Goal: Ask a question

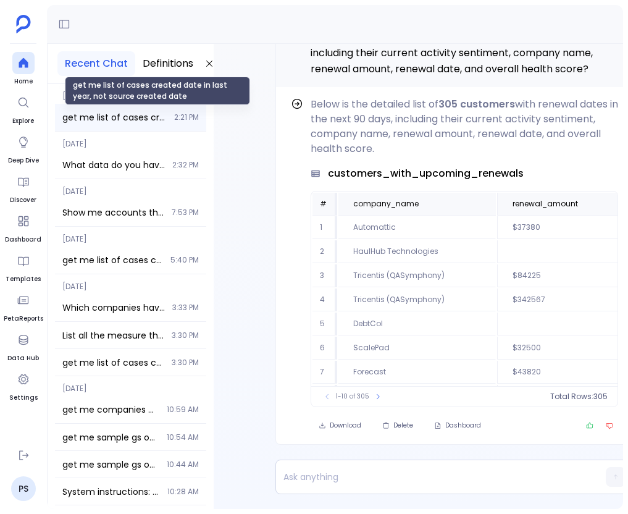
click at [149, 117] on span "get me list of cases created date in last year, not source created date" at bounding box center [114, 117] width 104 height 12
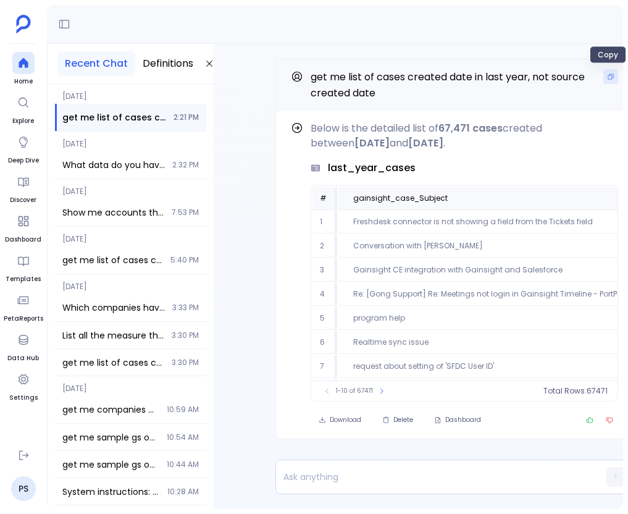
click at [615, 79] on button "Copy" at bounding box center [611, 76] width 15 height 15
click at [31, 67] on div at bounding box center [23, 63] width 22 height 22
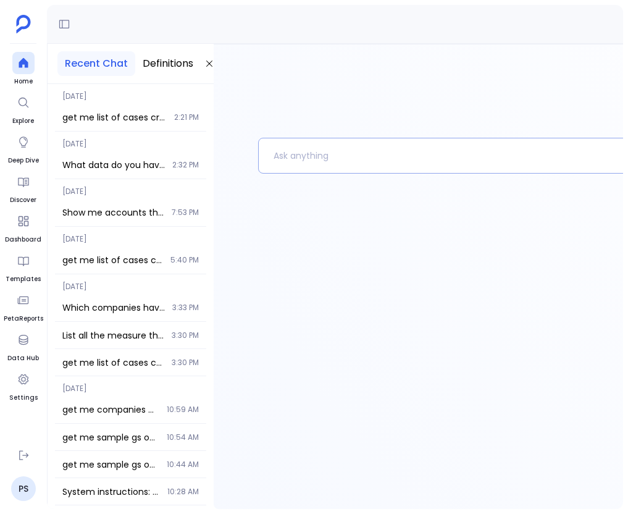
click at [281, 159] on p at bounding box center [471, 156] width 424 height 32
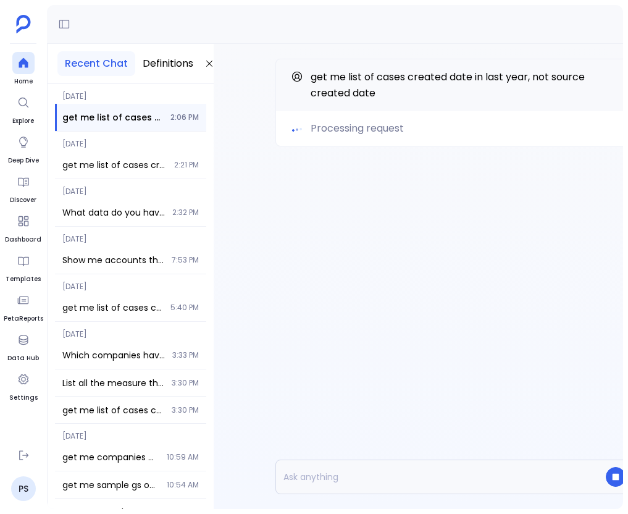
click at [274, 194] on div "Processing request get me list of cases created date in last year, not source c…" at bounding box center [455, 127] width 482 height 167
